Goal: Register for event/course

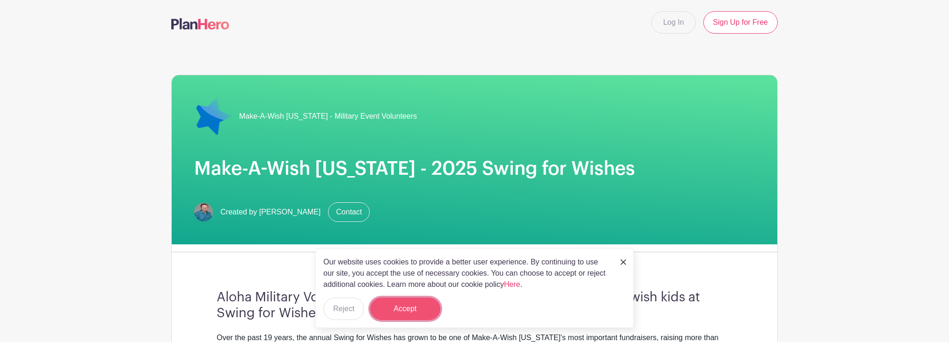
click at [403, 317] on button "Accept" at bounding box center [405, 309] width 70 height 22
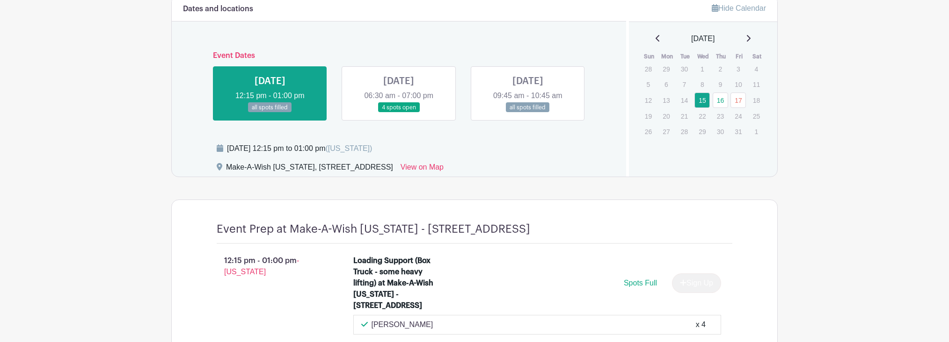
scroll to position [376, 0]
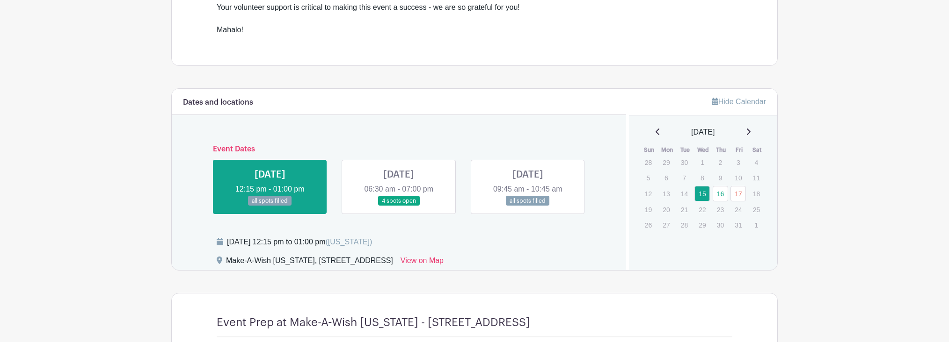
click at [528, 206] on link at bounding box center [528, 206] width 0 height 0
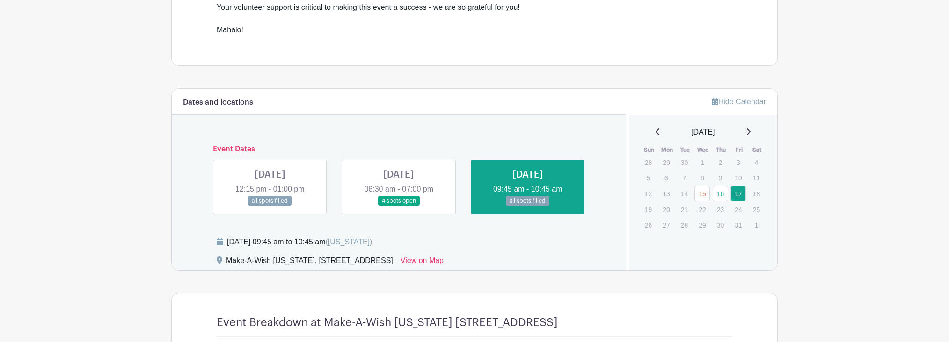
click at [399, 206] on link at bounding box center [399, 206] width 0 height 0
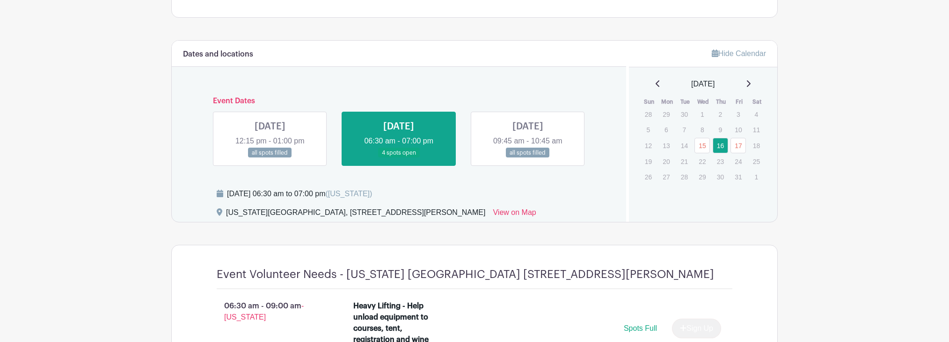
scroll to position [612, 0]
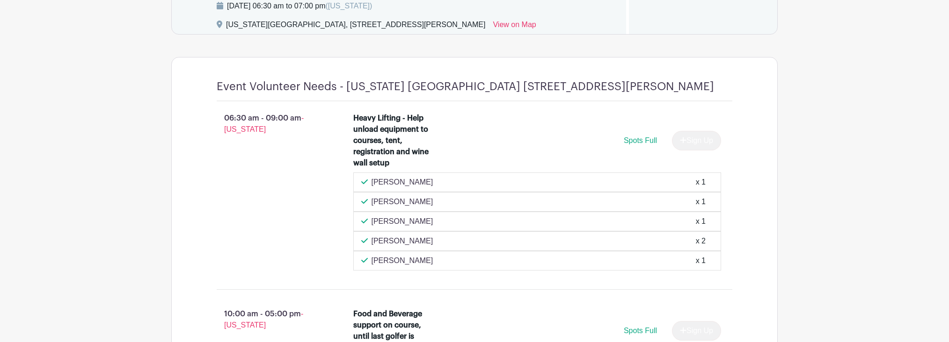
drag, startPoint x: 372, startPoint y: 118, endPoint x: 454, endPoint y: 145, distance: 85.8
click at [454, 145] on div "Heavy Lifting - Help unload equipment to courses, tent, registration and wine w…" at bounding box center [537, 143] width 368 height 60
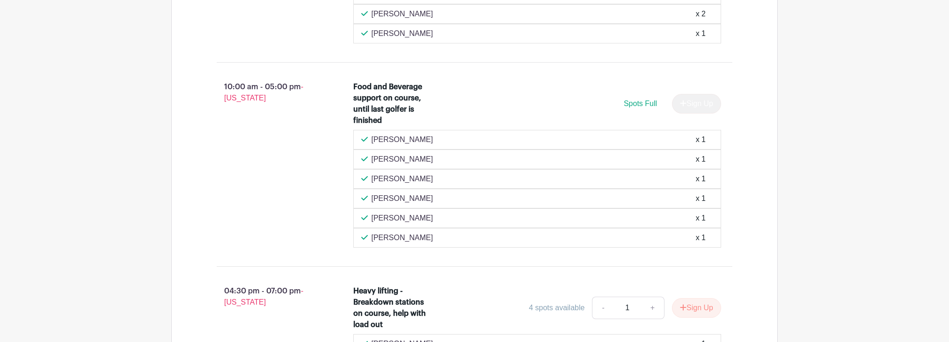
scroll to position [848, 0]
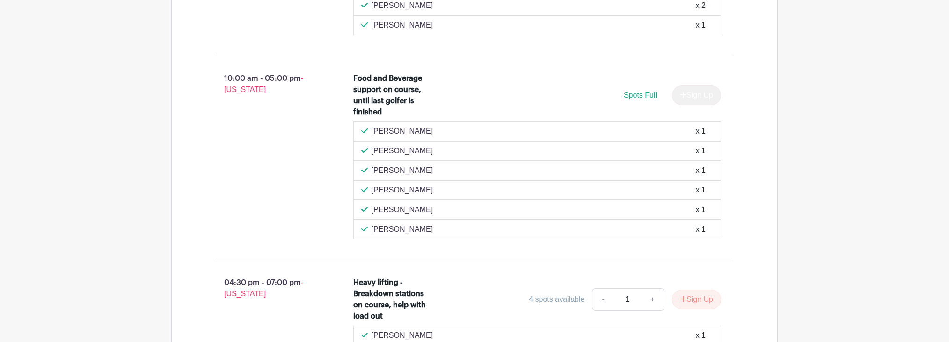
drag, startPoint x: 372, startPoint y: 80, endPoint x: 501, endPoint y: 122, distance: 136.0
click at [505, 126] on li "Food and Beverage support on course, until last golfer is finished Spots Full S…" at bounding box center [538, 156] width 376 height 174
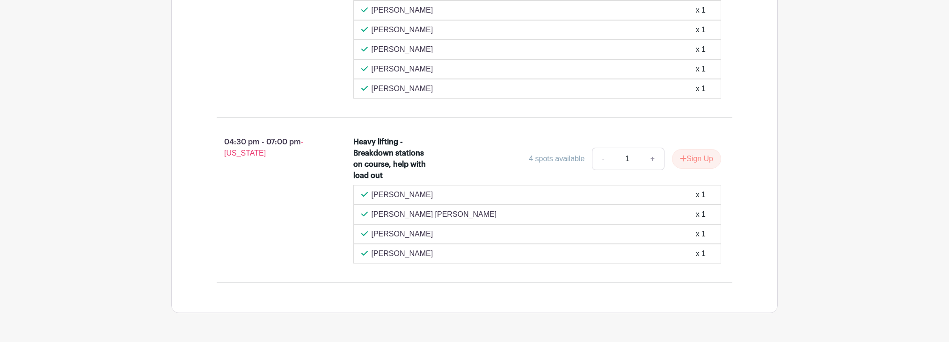
scroll to position [989, 0]
drag, startPoint x: 354, startPoint y: 141, endPoint x: 411, endPoint y: 159, distance: 59.3
click at [411, 160] on div "Heavy lifting - Breakdown stations on course, help with load out" at bounding box center [393, 158] width 81 height 45
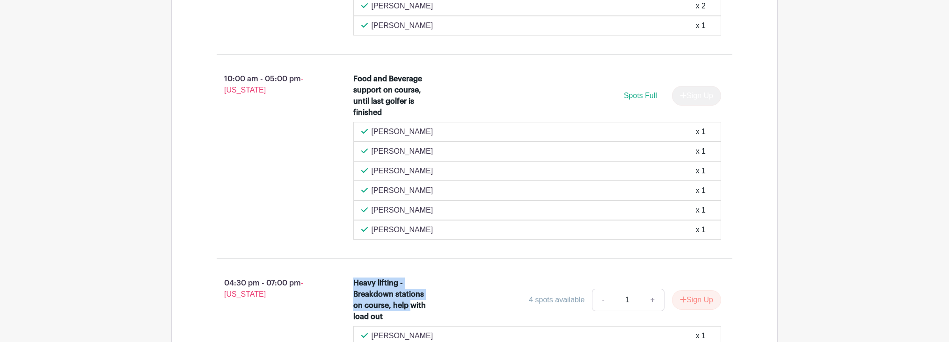
scroll to position [1018, 0]
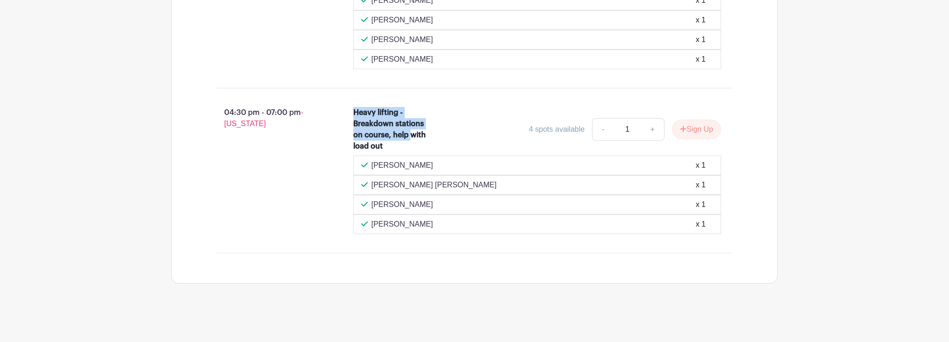
click at [381, 142] on div "Heavy lifting - Breakdown stations on course, help with load out" at bounding box center [393, 129] width 81 height 45
drag, startPoint x: 236, startPoint y: 112, endPoint x: 306, endPoint y: 114, distance: 69.3
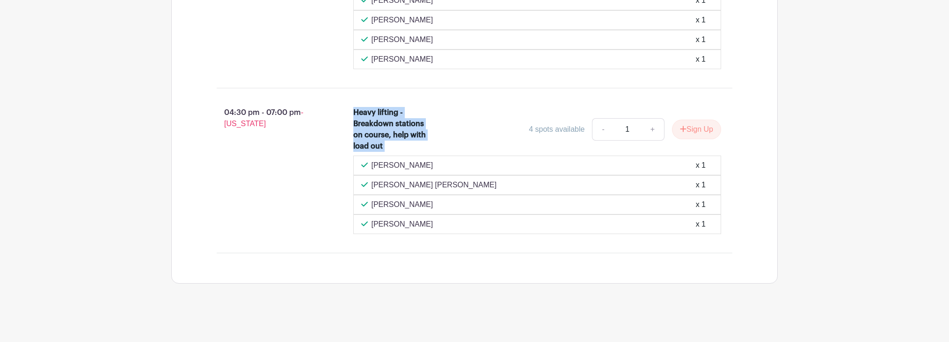
click at [306, 114] on p "04:30 pm - 07:00 pm - [US_STATE]" at bounding box center [270, 118] width 137 height 30
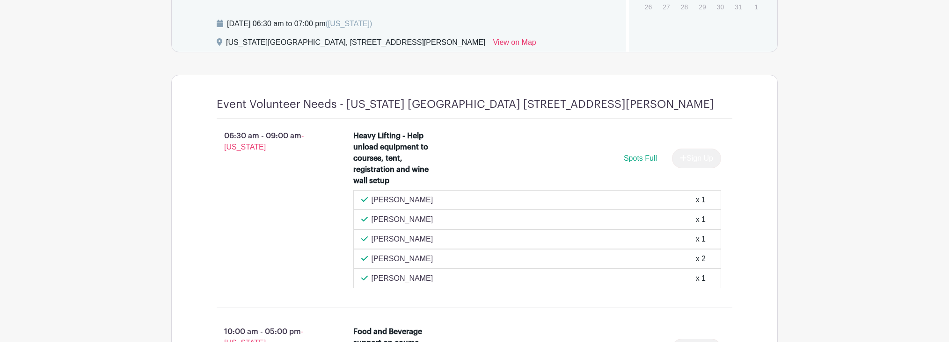
scroll to position [782, 0]
